Goal: Task Accomplishment & Management: Manage account settings

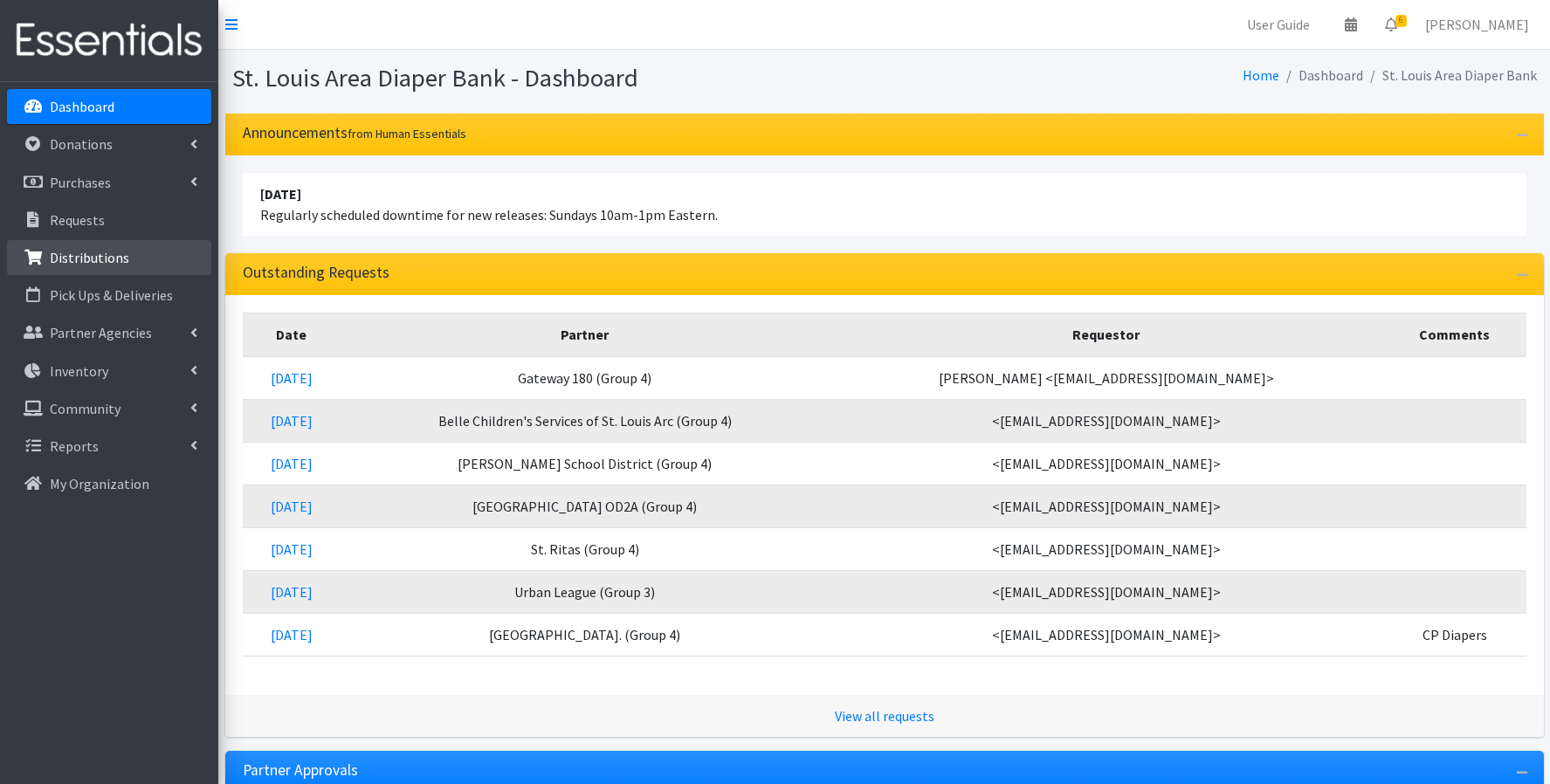
click at [77, 257] on p "Distributions" at bounding box center [90, 258] width 80 height 17
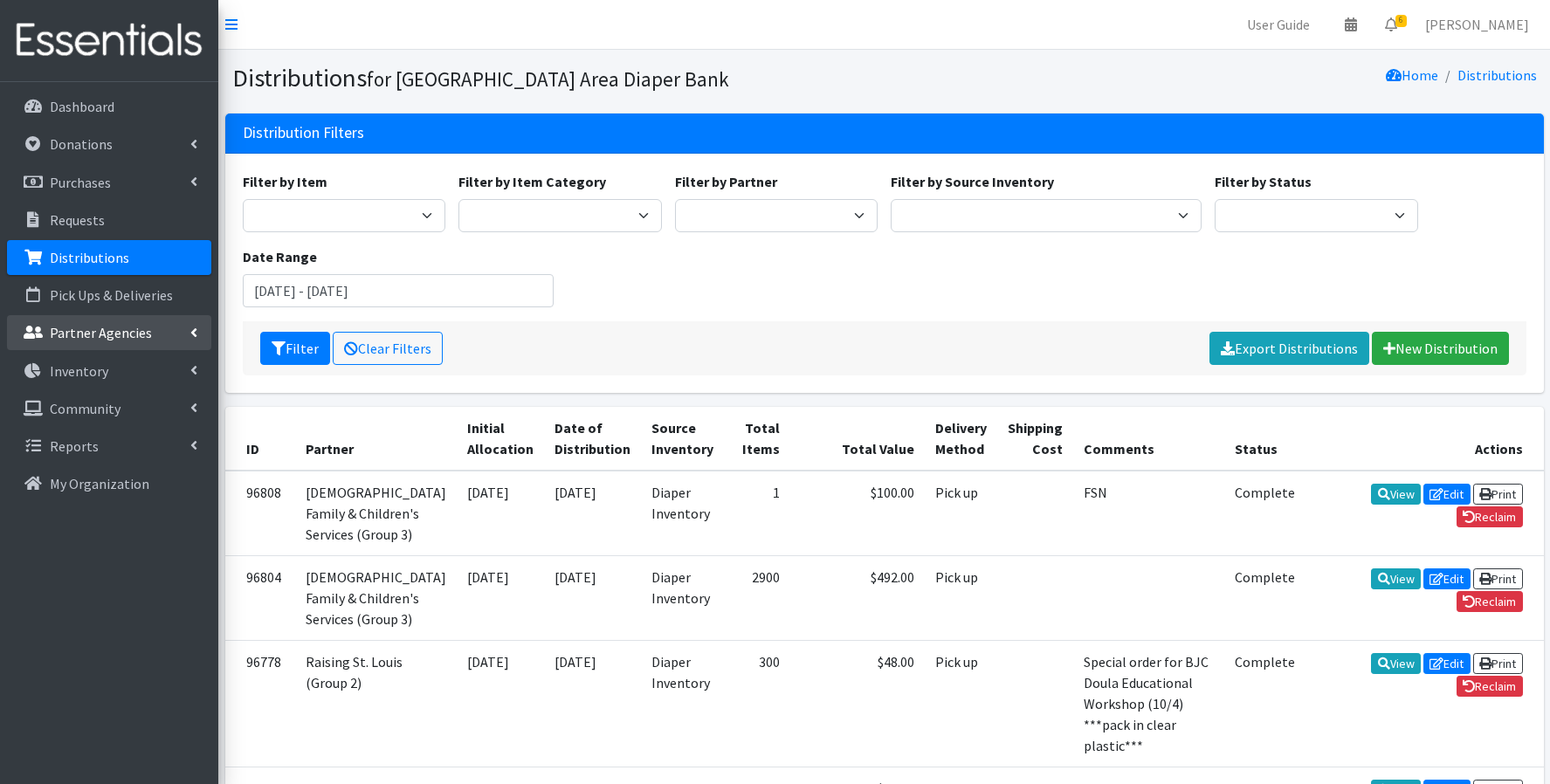
click at [109, 332] on p "Partner Agencies" at bounding box center [101, 333] width 102 height 17
click at [98, 373] on link "All Partners" at bounding box center [109, 371] width 205 height 35
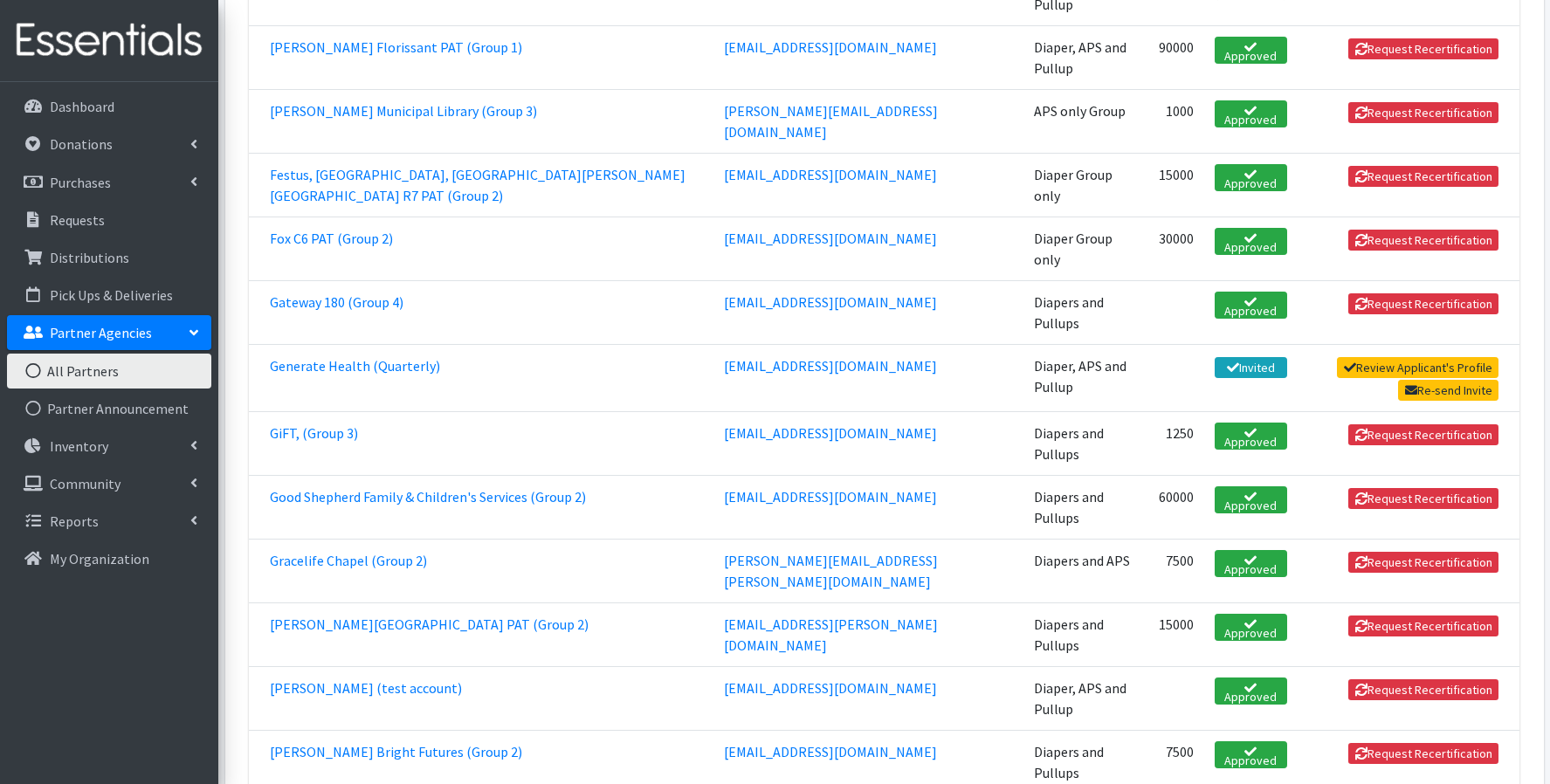
scroll to position [1280, 0]
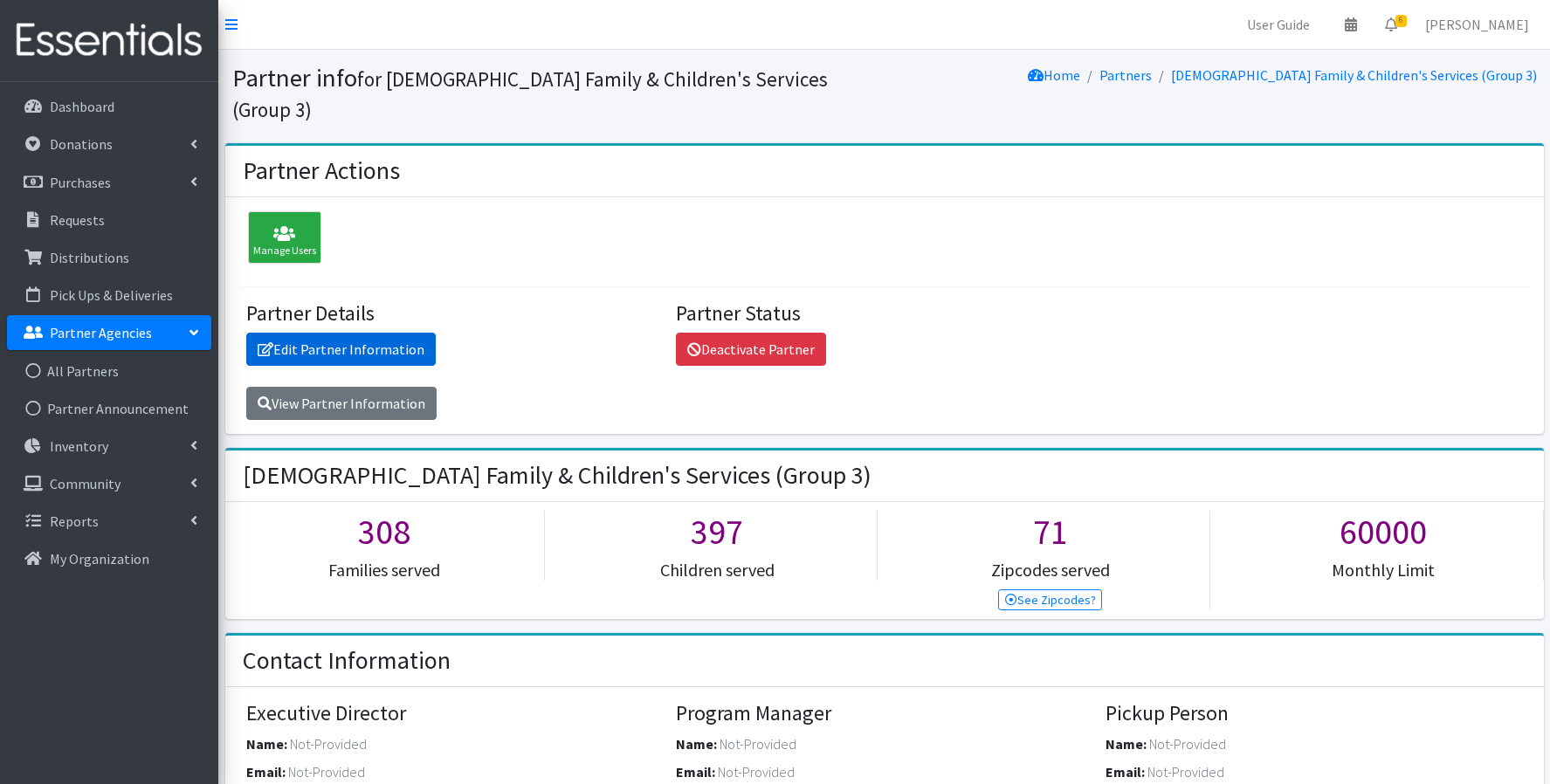
click at [386, 333] on link "Edit Partner Information" at bounding box center [341, 349] width 190 height 33
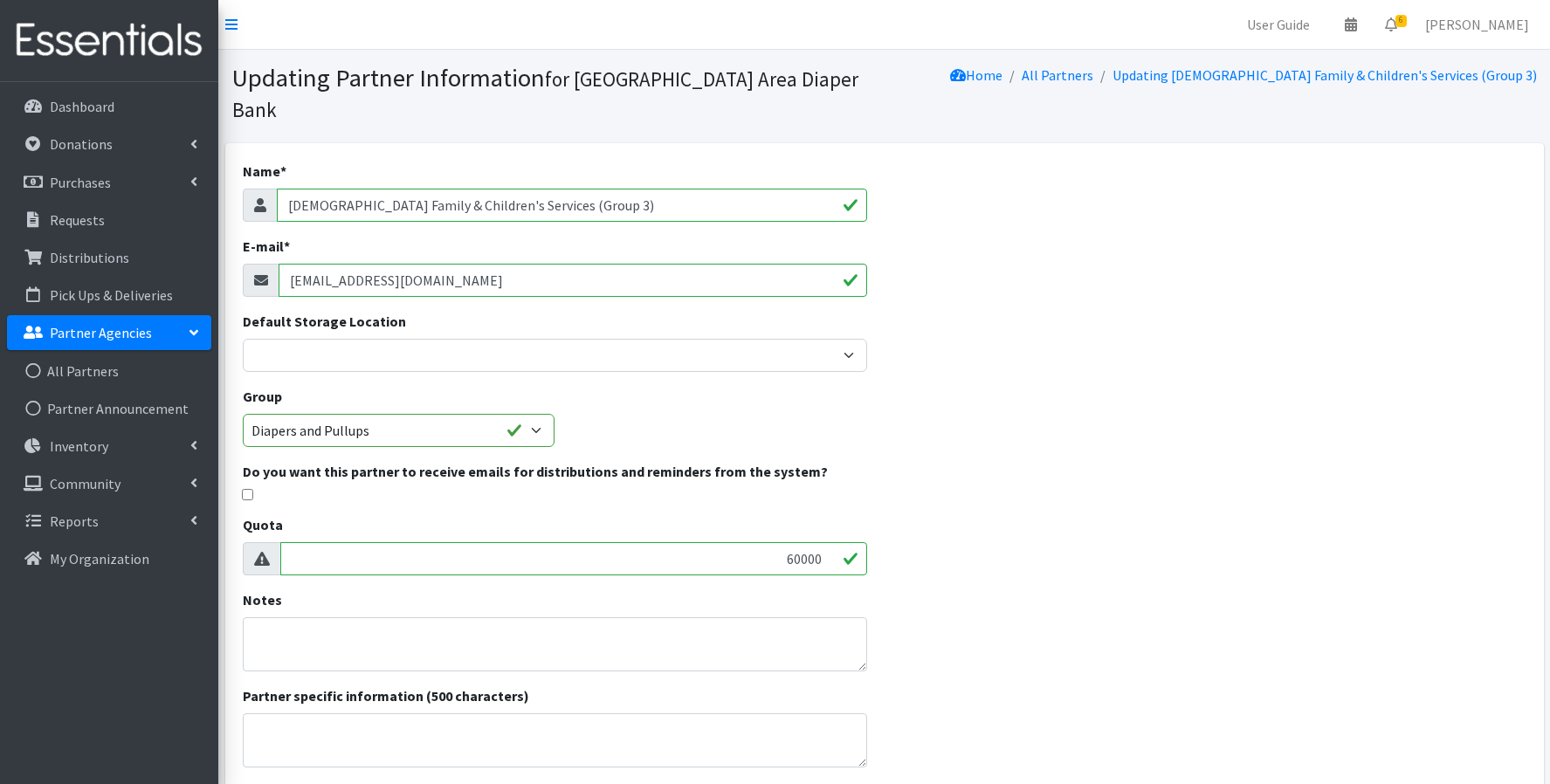
drag, startPoint x: 421, startPoint y: 255, endPoint x: 413, endPoint y: 212, distance: 43.7
click at [413, 236] on div "E-mail * debbiew@lfcs.org" at bounding box center [555, 266] width 625 height 61
paste input "lisa.blaise@lfcs.org"
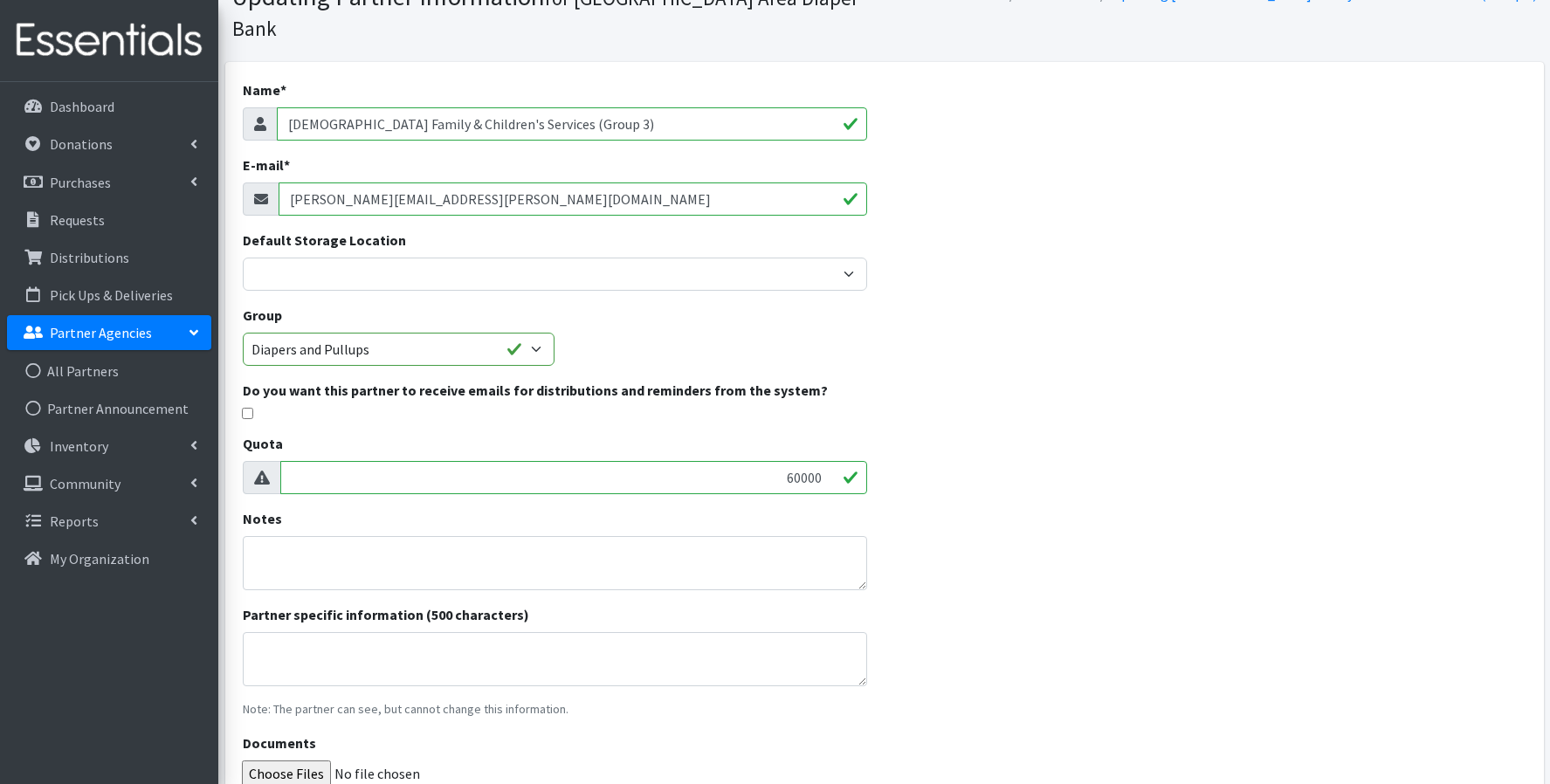
scroll to position [219, 0]
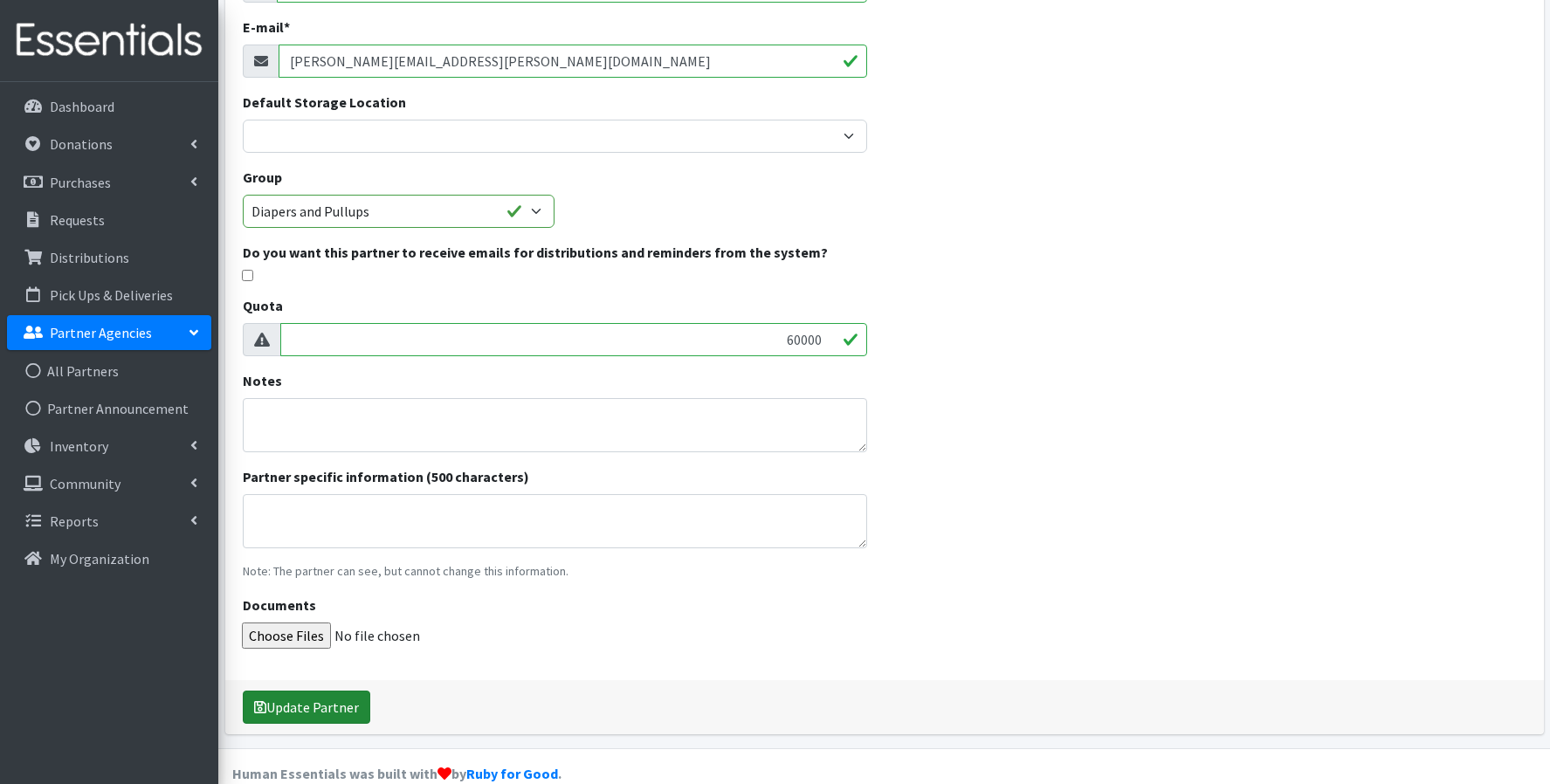
type input "lisa.blaise@lfcs.org"
click at [275, 691] on button "Update Partner" at bounding box center [306, 707] width 127 height 33
